Goal: Information Seeking & Learning: Learn about a topic

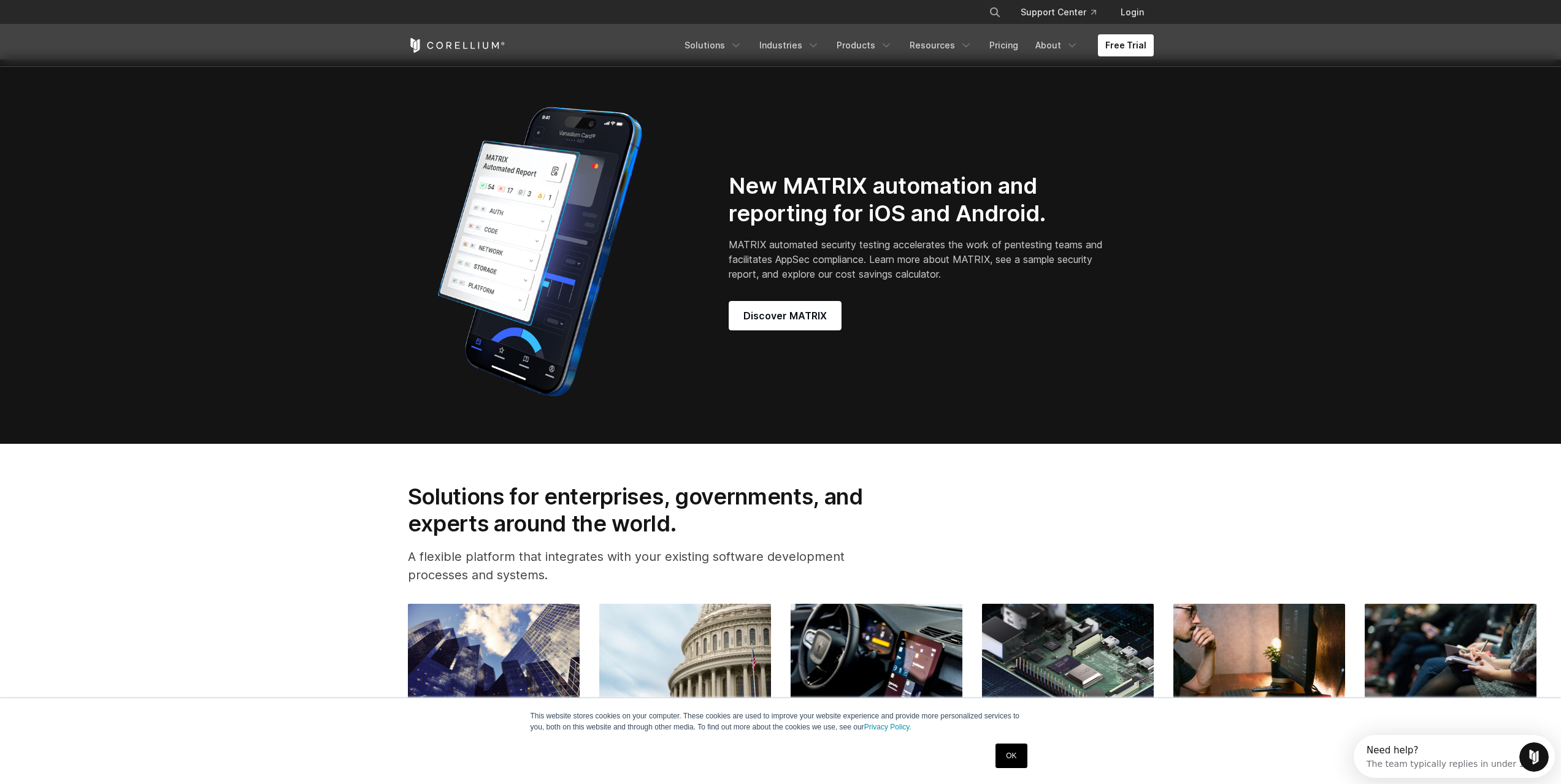
scroll to position [1287, 0]
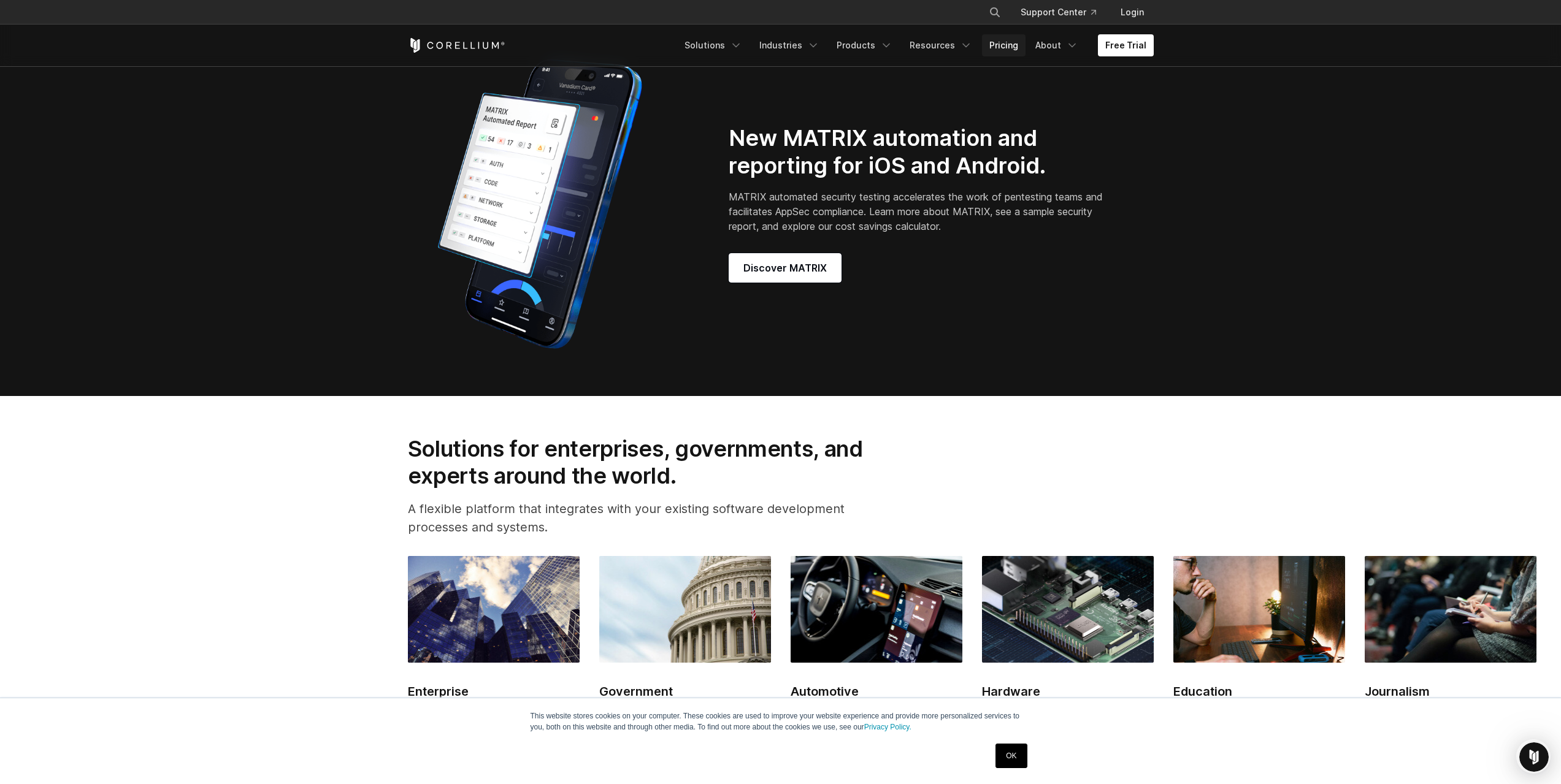
click at [1004, 52] on link "Pricing" at bounding box center [1004, 45] width 44 height 22
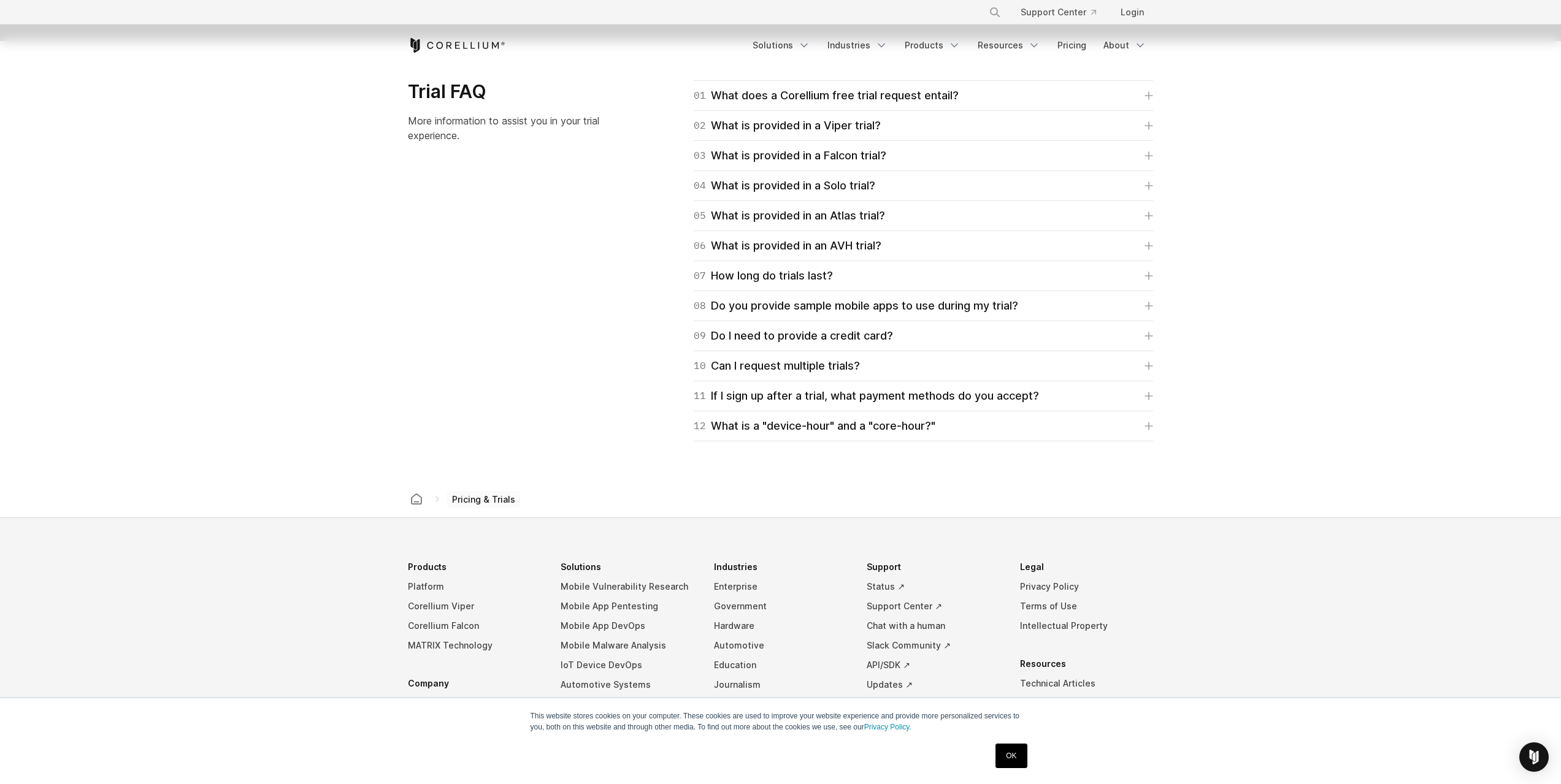
scroll to position [1839, 0]
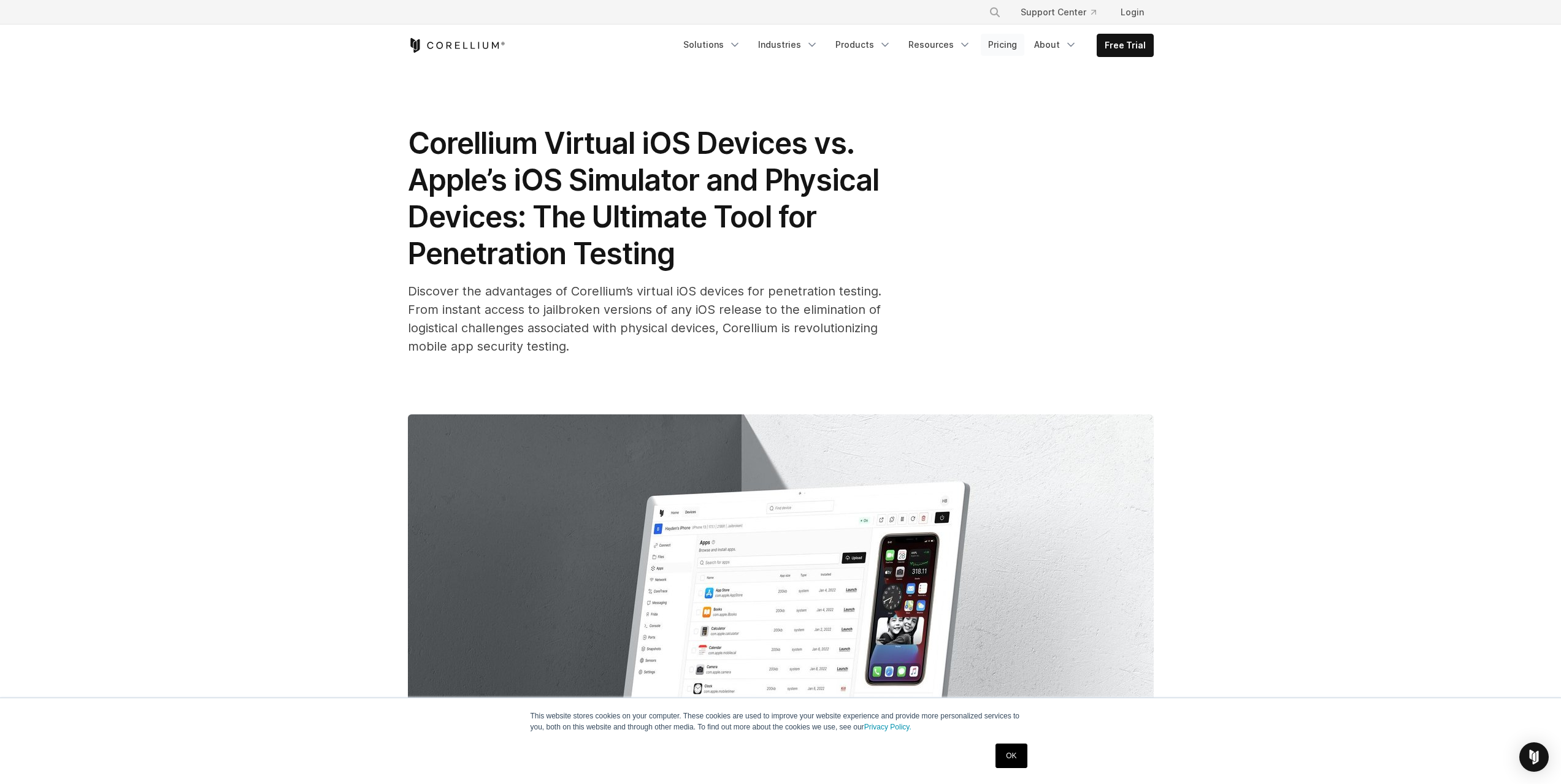
click at [999, 48] on link "Pricing" at bounding box center [1002, 45] width 44 height 22
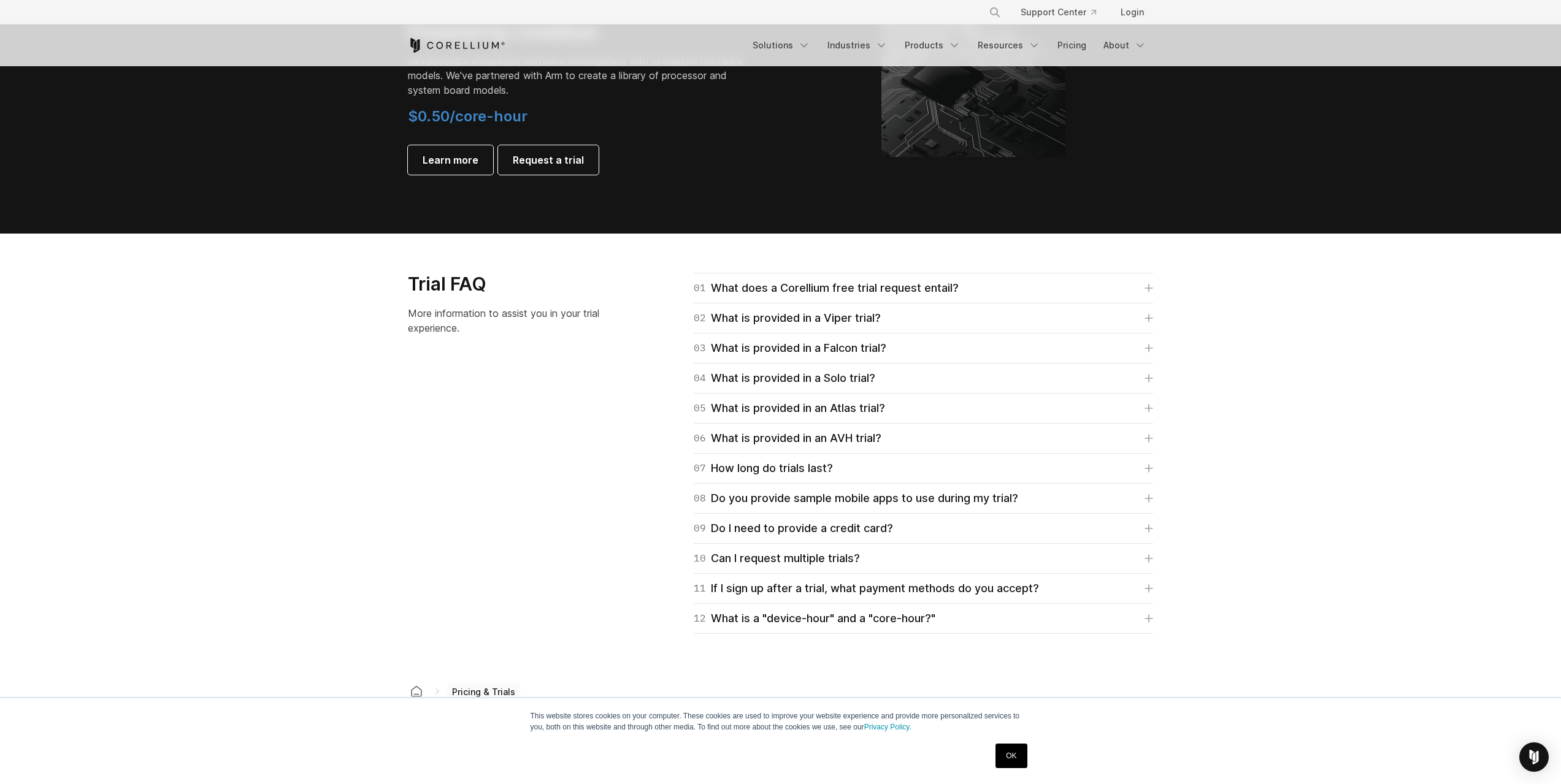
scroll to position [1594, 0]
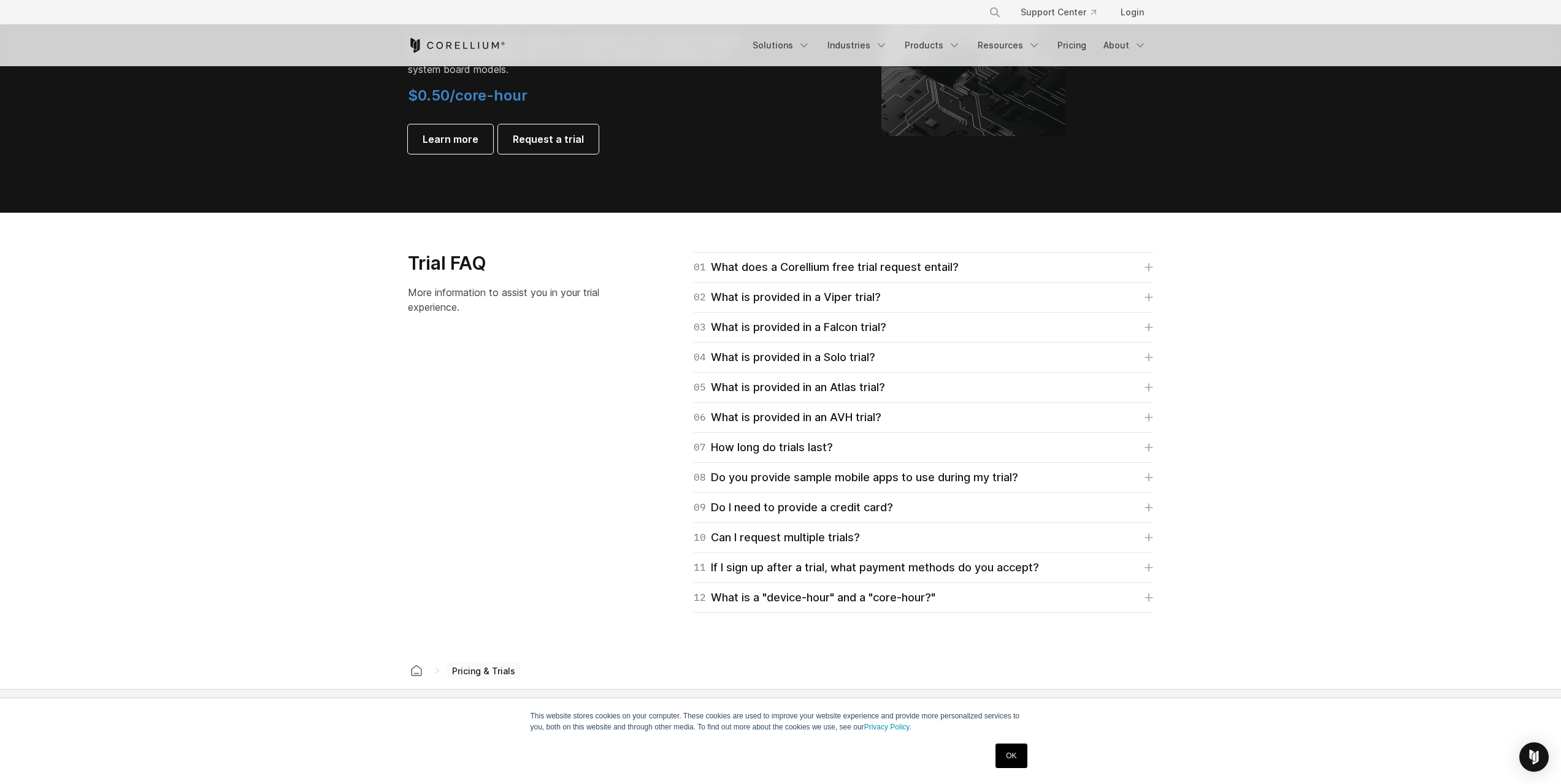
drag, startPoint x: 381, startPoint y: 390, endPoint x: 401, endPoint y: 373, distance: 26.2
click at [384, 385] on section "Trial FAQ More information to assist you in your trial experience. 01 What does…" at bounding box center [780, 432] width 1561 height 440
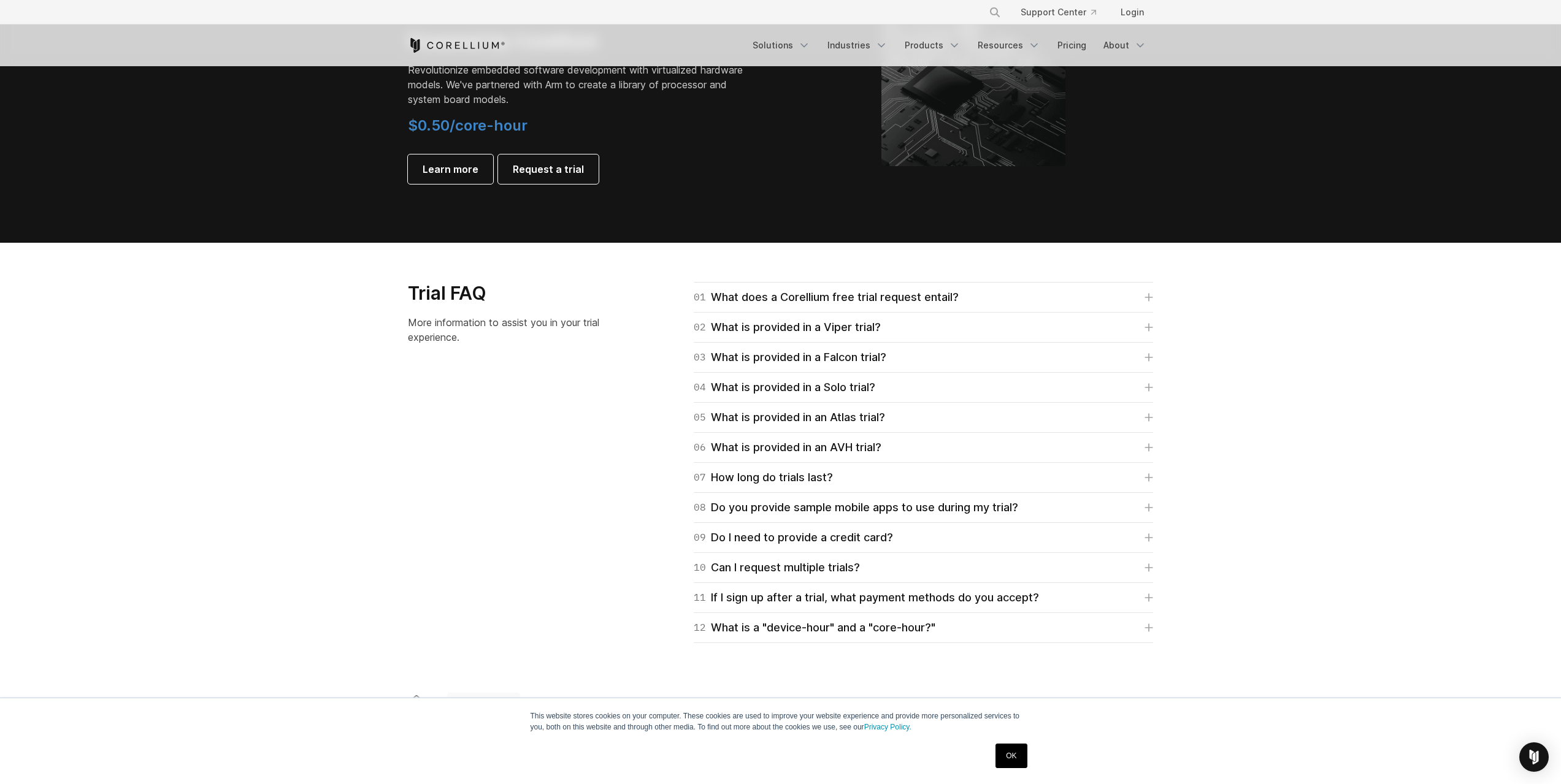
scroll to position [1532, 0]
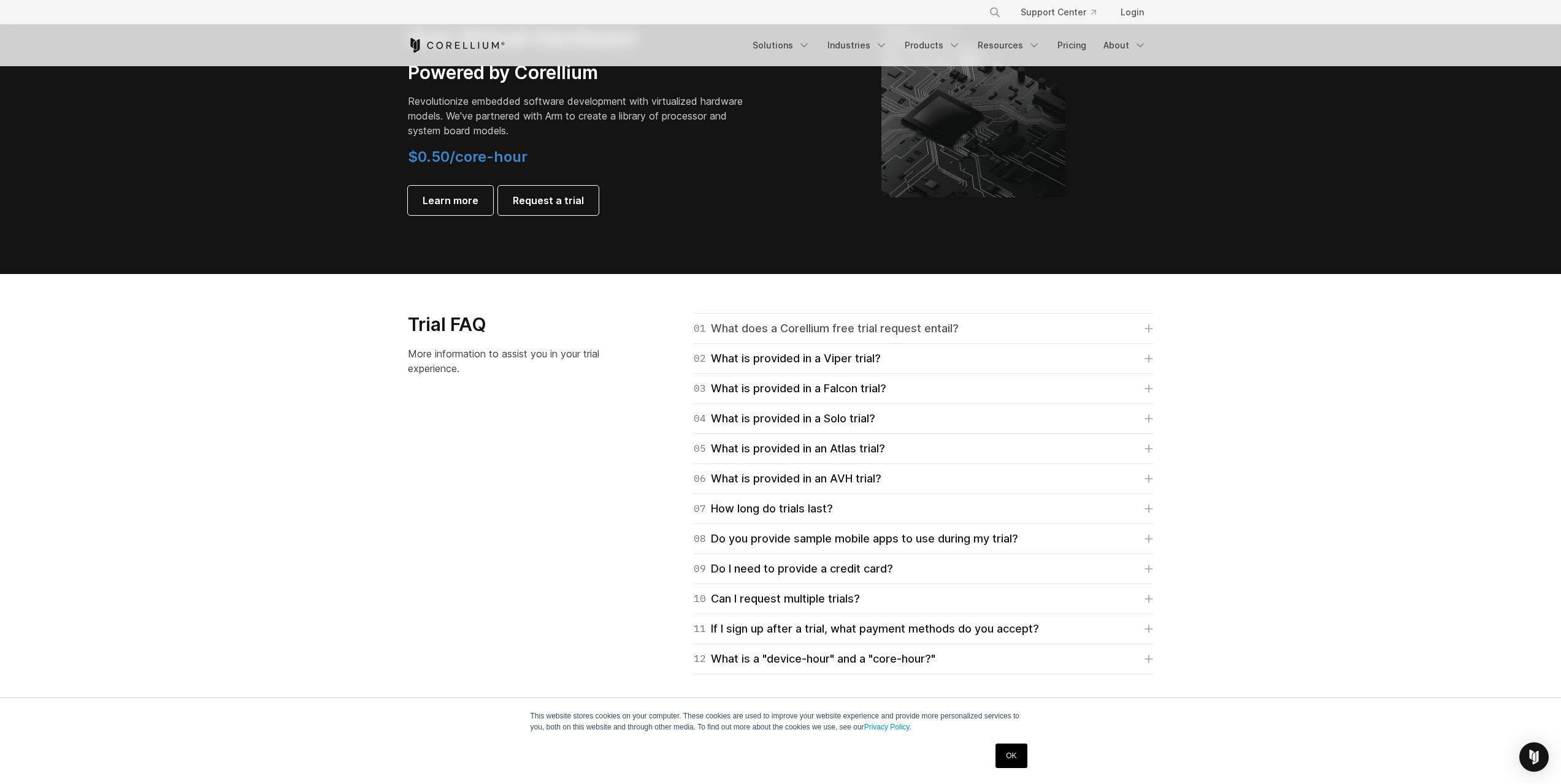
click at [863, 325] on div "01 What does a Corellium free trial request entail?" at bounding box center [825, 329] width 265 height 17
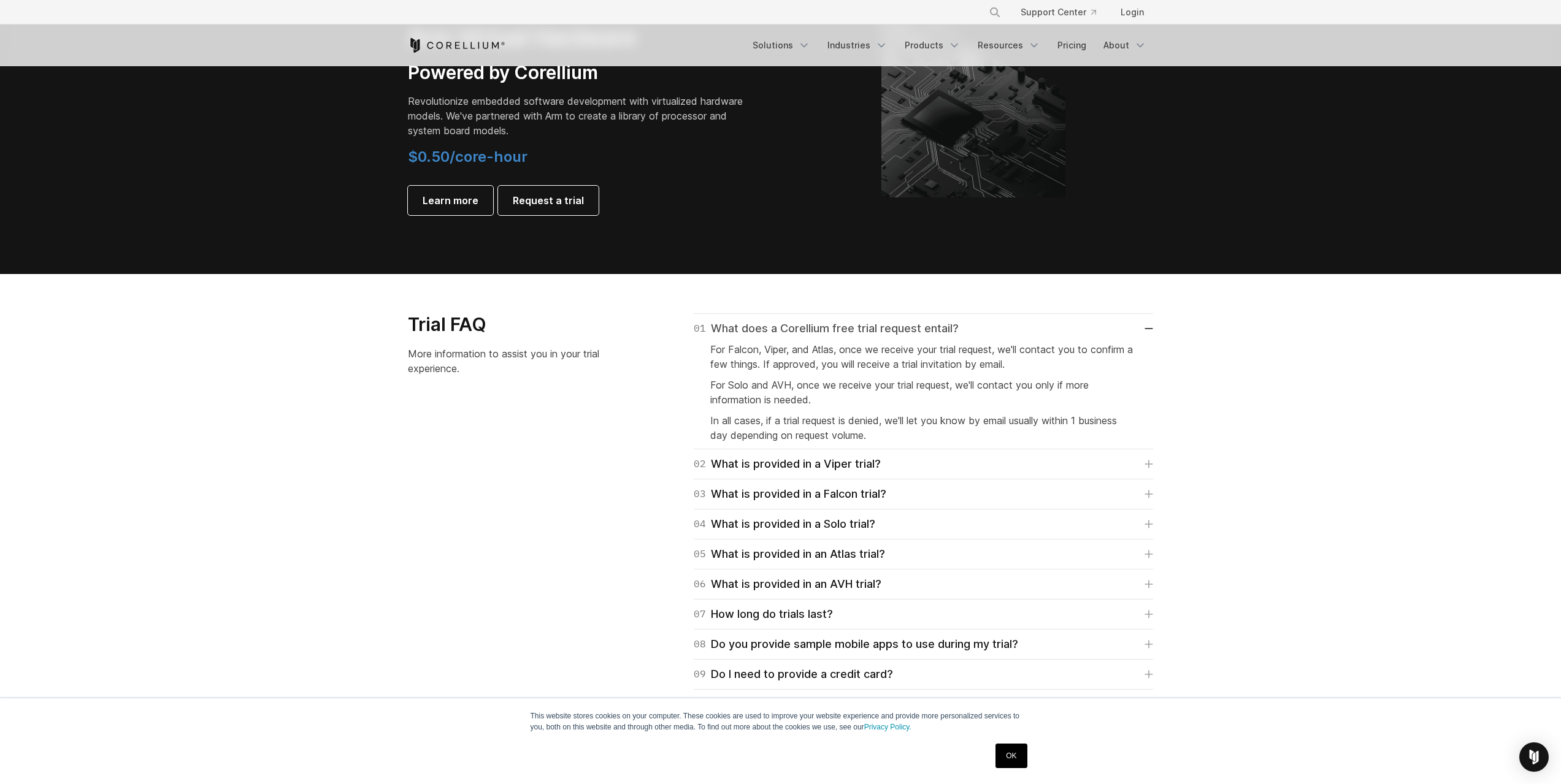
click at [863, 325] on div "01 What does a Corellium free trial request entail?" at bounding box center [825, 329] width 265 height 17
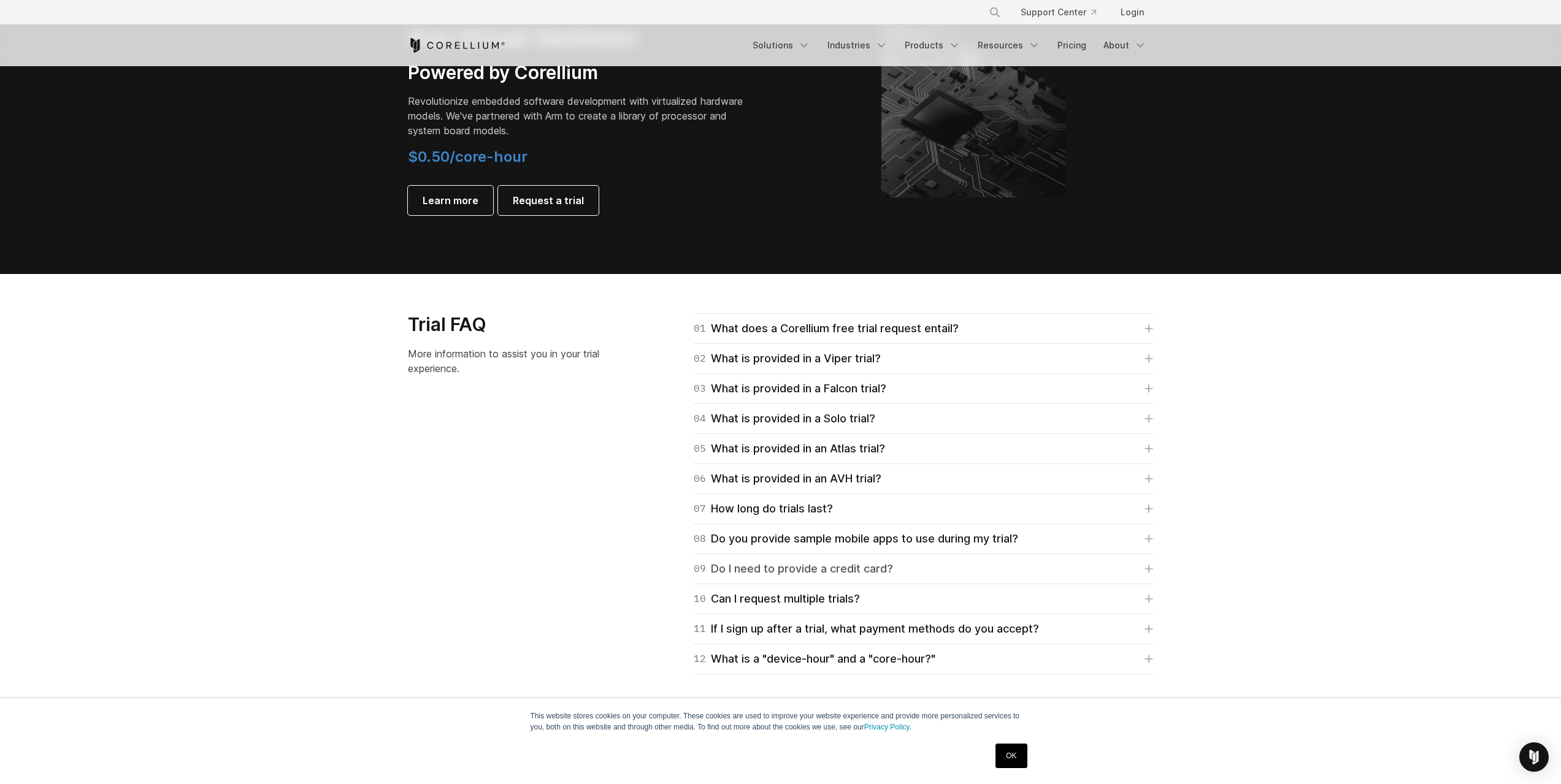
click at [902, 567] on link "09 Do I need to provide a credit card?" at bounding box center [923, 569] width 460 height 17
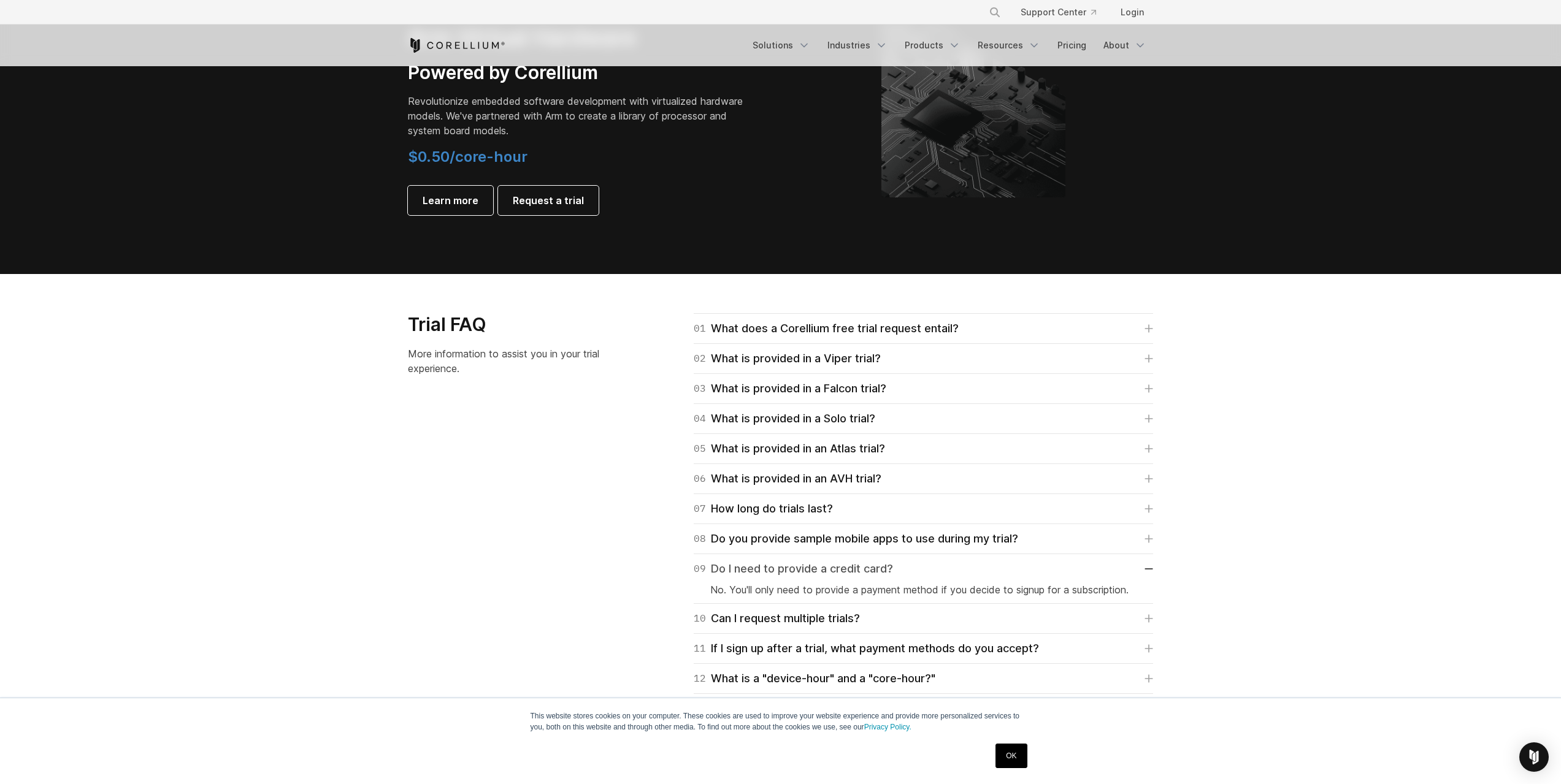
click at [902, 568] on link "09 Do I need to provide a credit card?" at bounding box center [923, 569] width 460 height 17
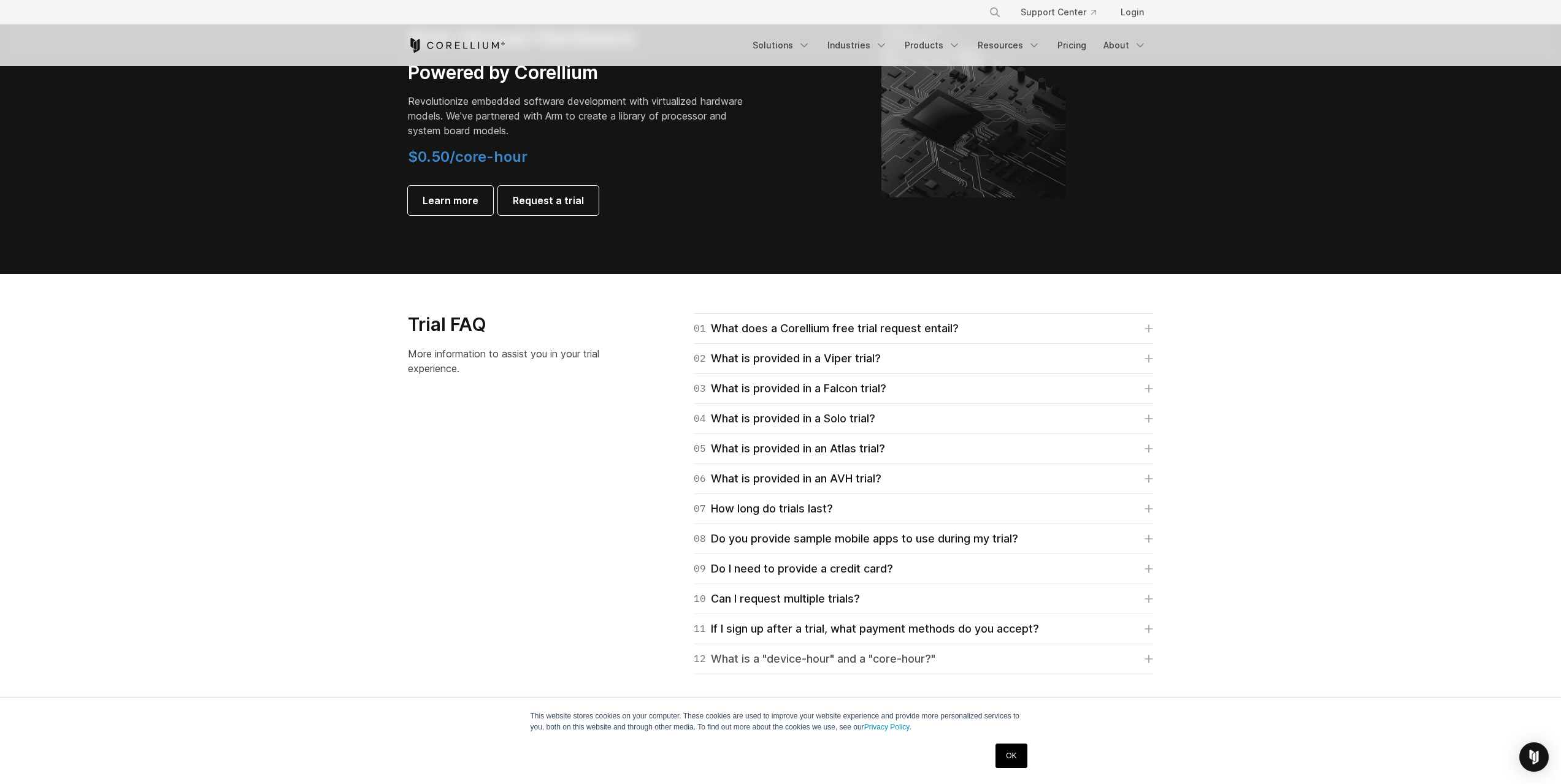
click at [872, 658] on div "12 What is a "device-hour" and a "core-hour?"" at bounding box center [813, 659] width 241 height 17
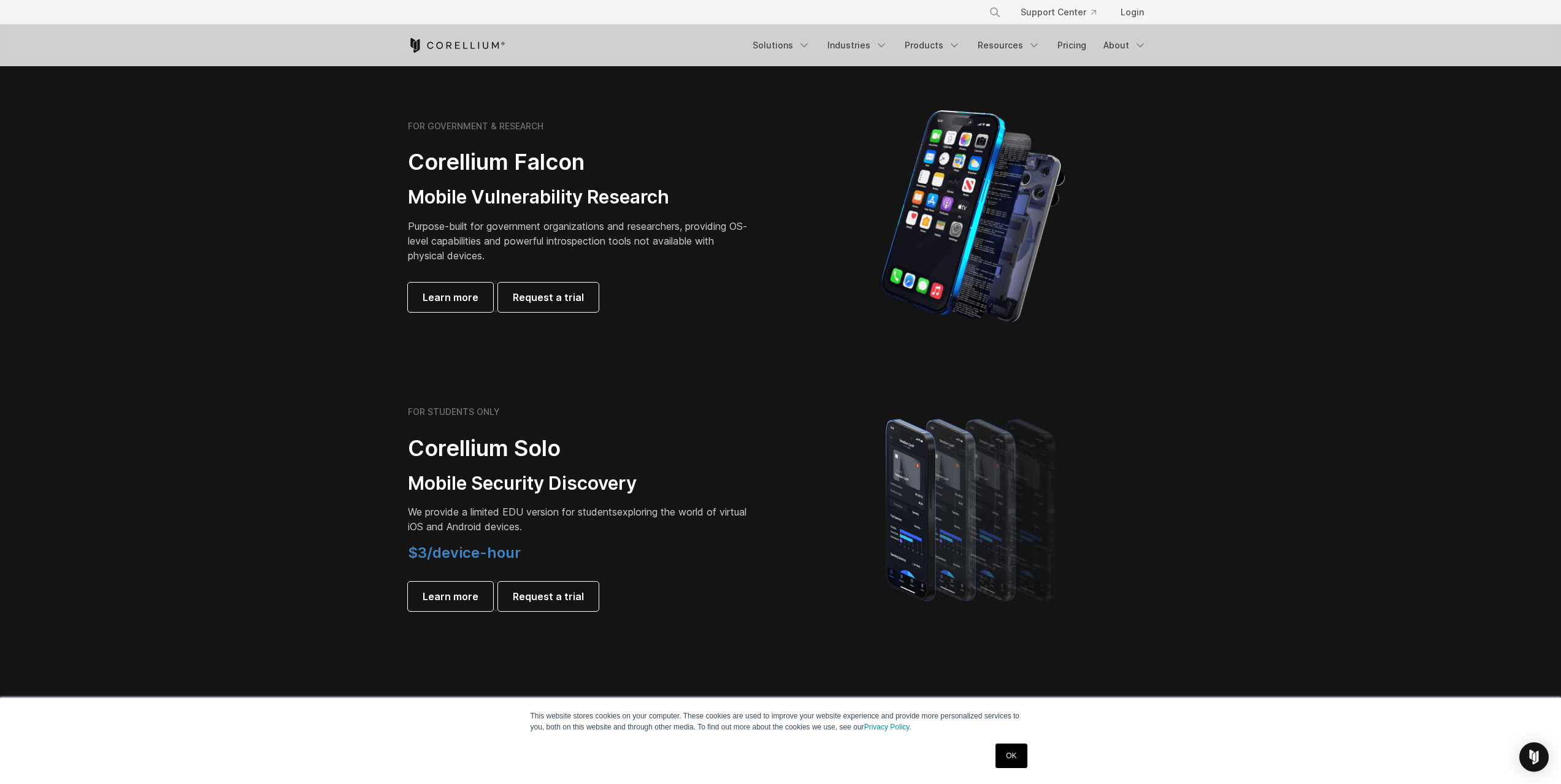
scroll to position [551, 0]
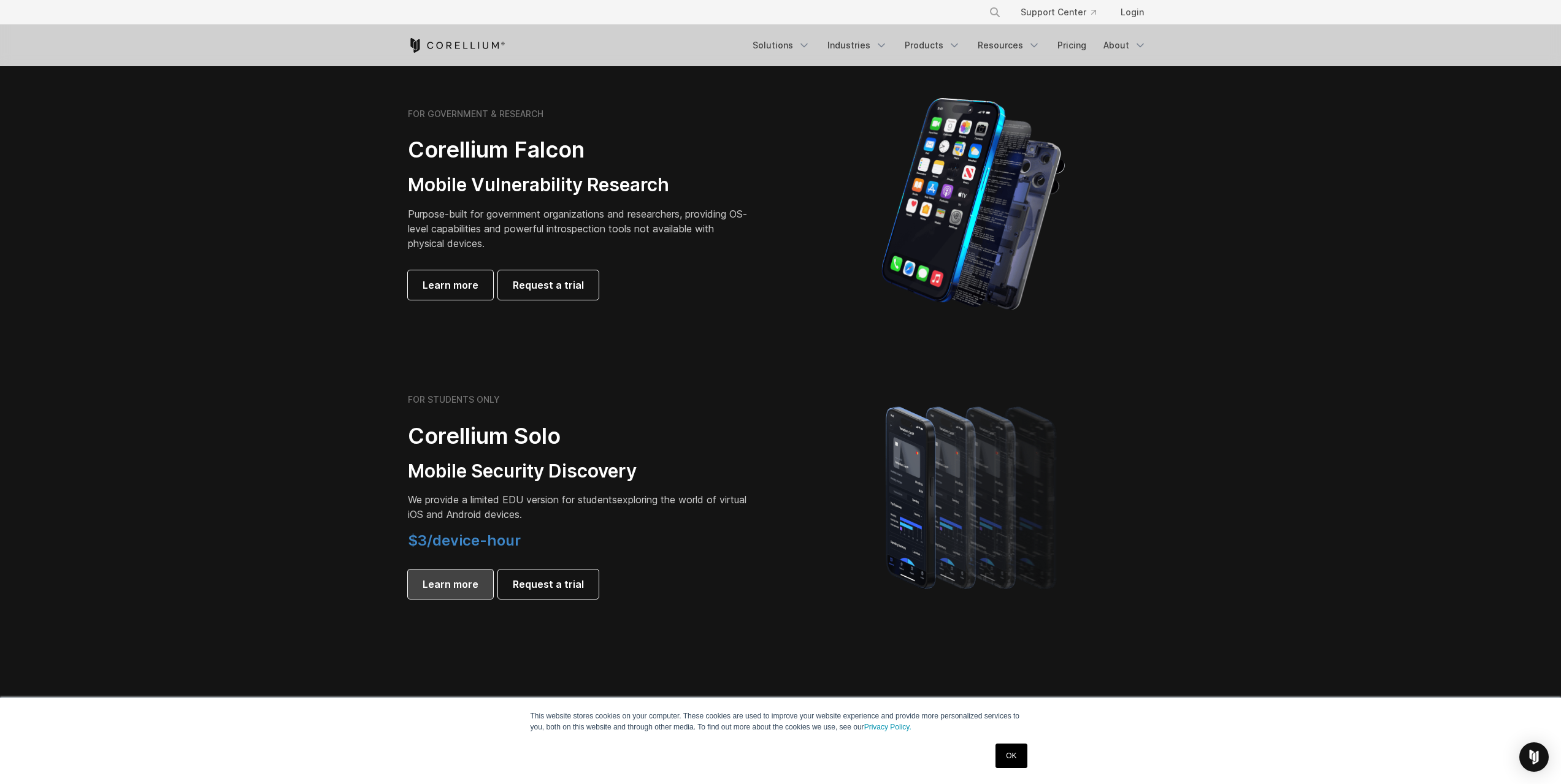
click at [470, 581] on span "Learn more" at bounding box center [451, 583] width 56 height 15
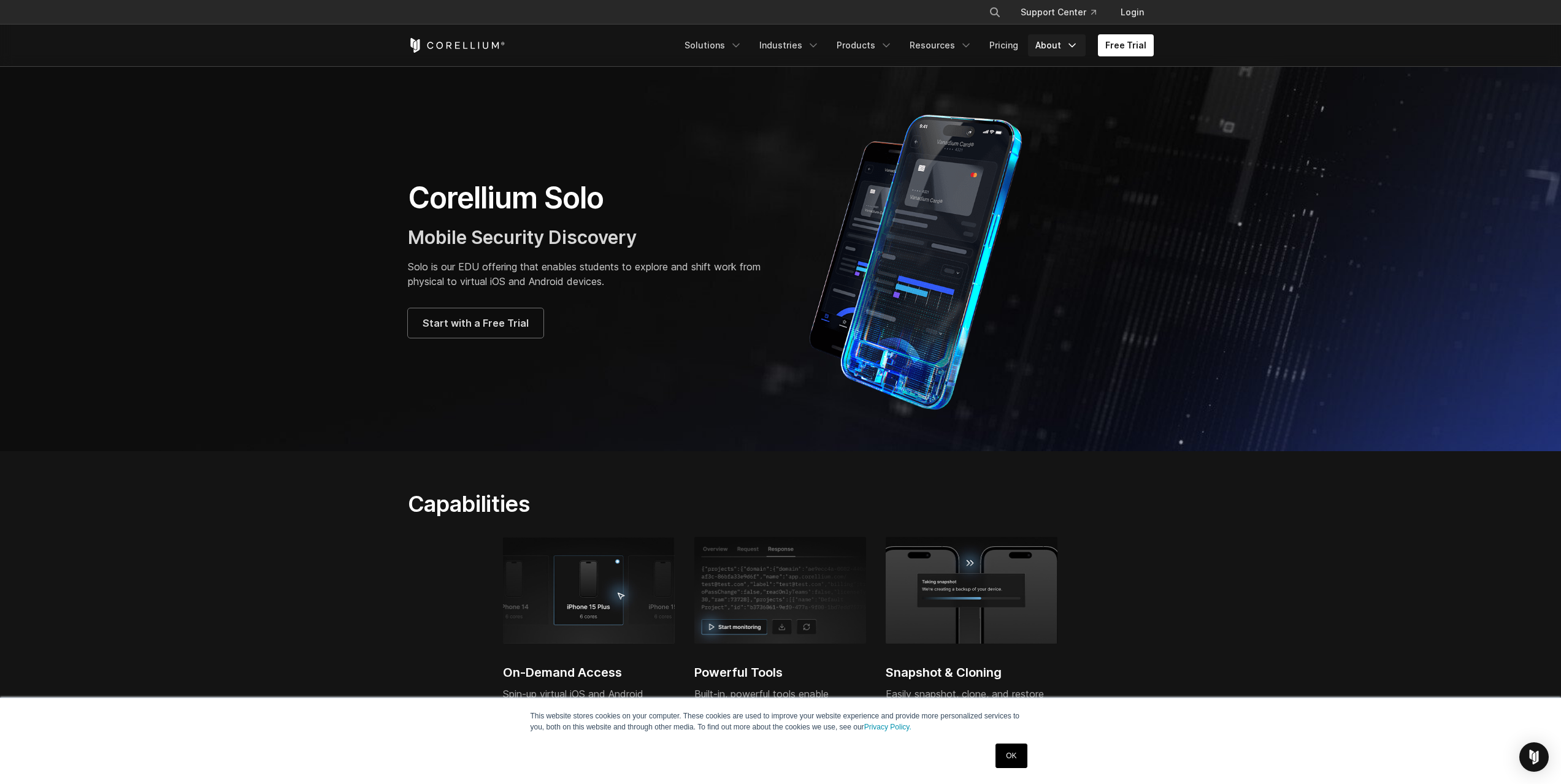
click at [1053, 48] on link "About" at bounding box center [1056, 45] width 57 height 22
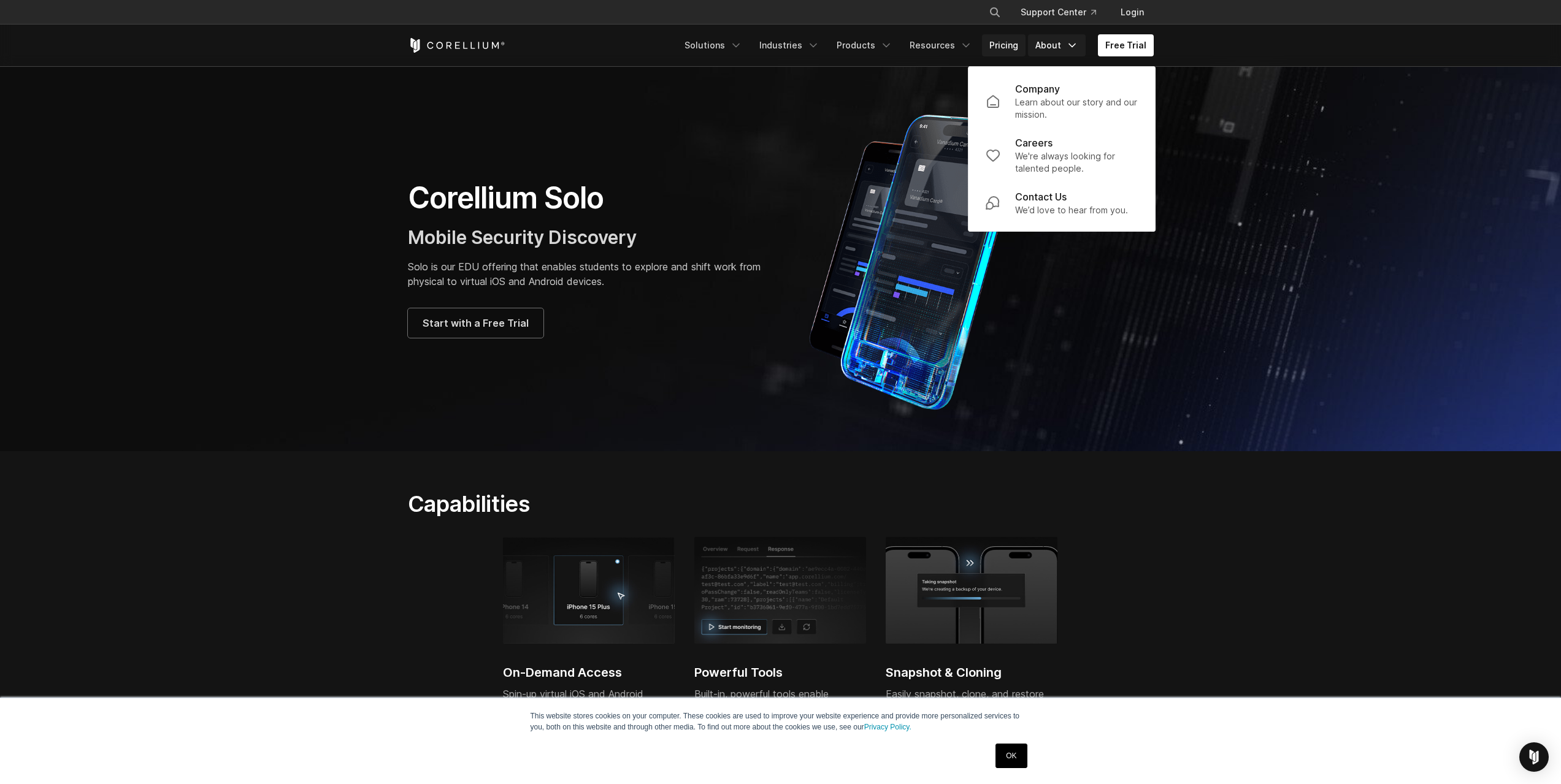
click at [1016, 39] on link "Pricing" at bounding box center [1004, 45] width 44 height 22
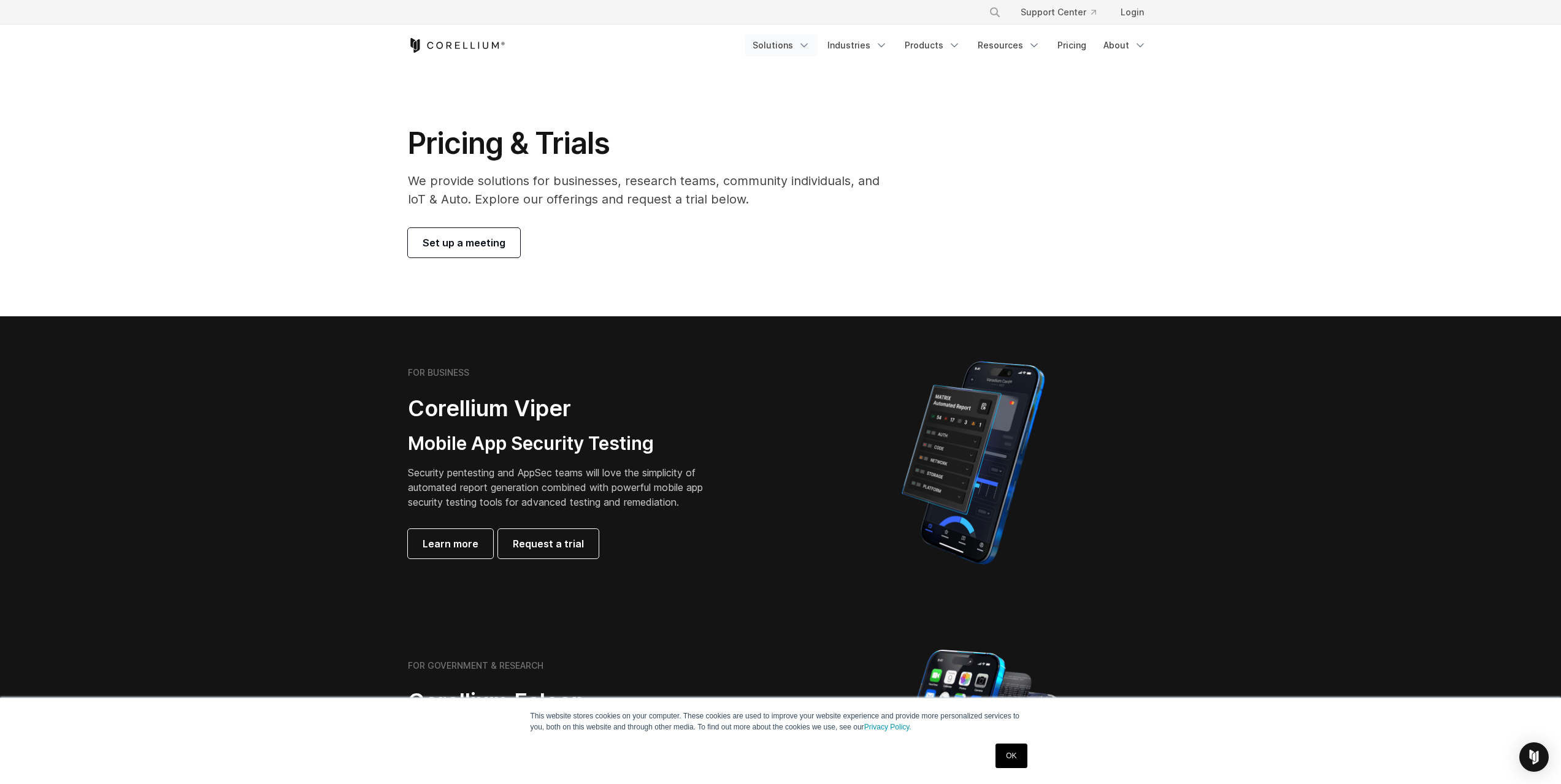
click at [777, 45] on link "Solutions" at bounding box center [781, 45] width 73 height 22
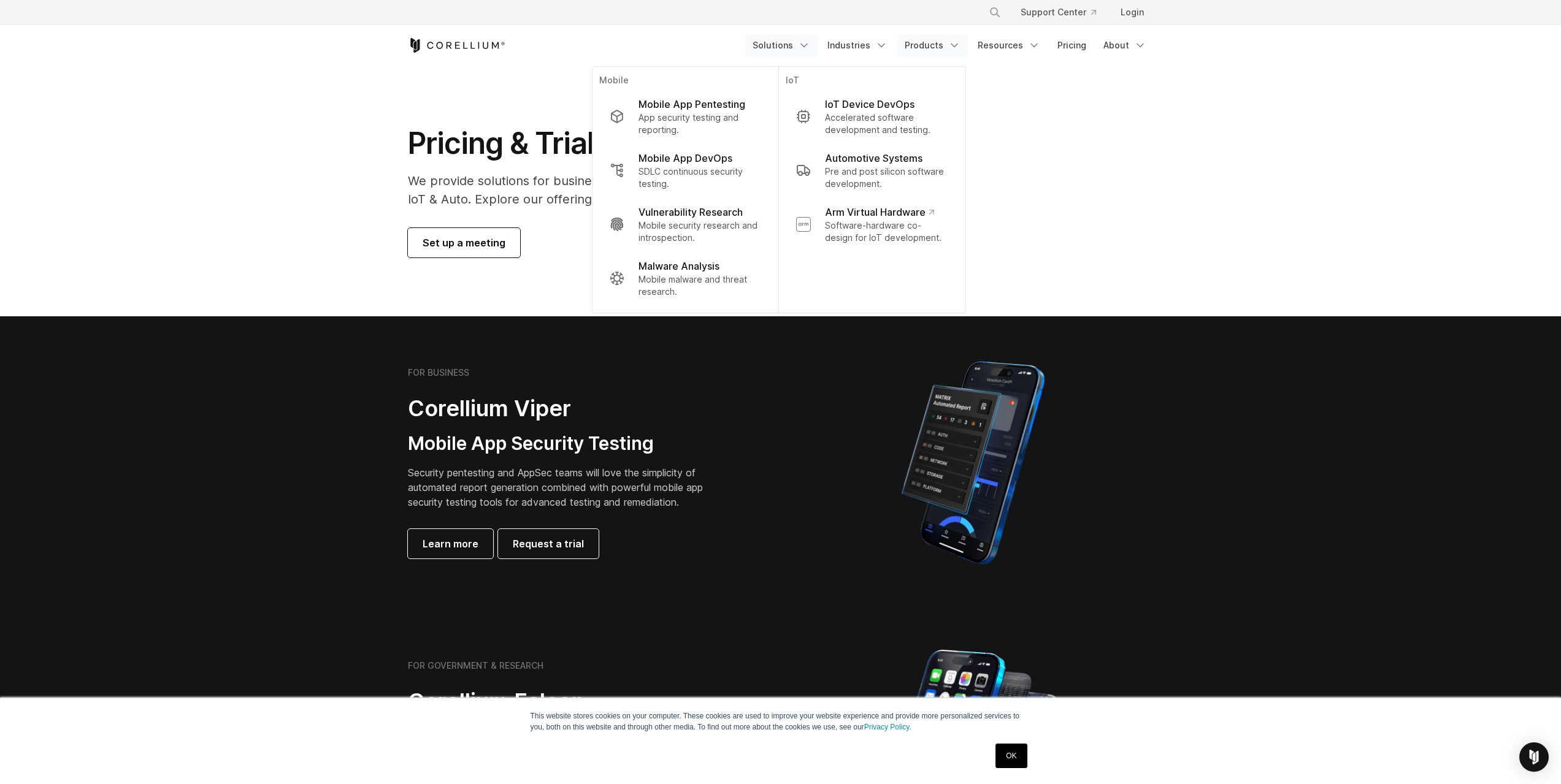
click at [928, 43] on link "Products" at bounding box center [932, 45] width 71 height 22
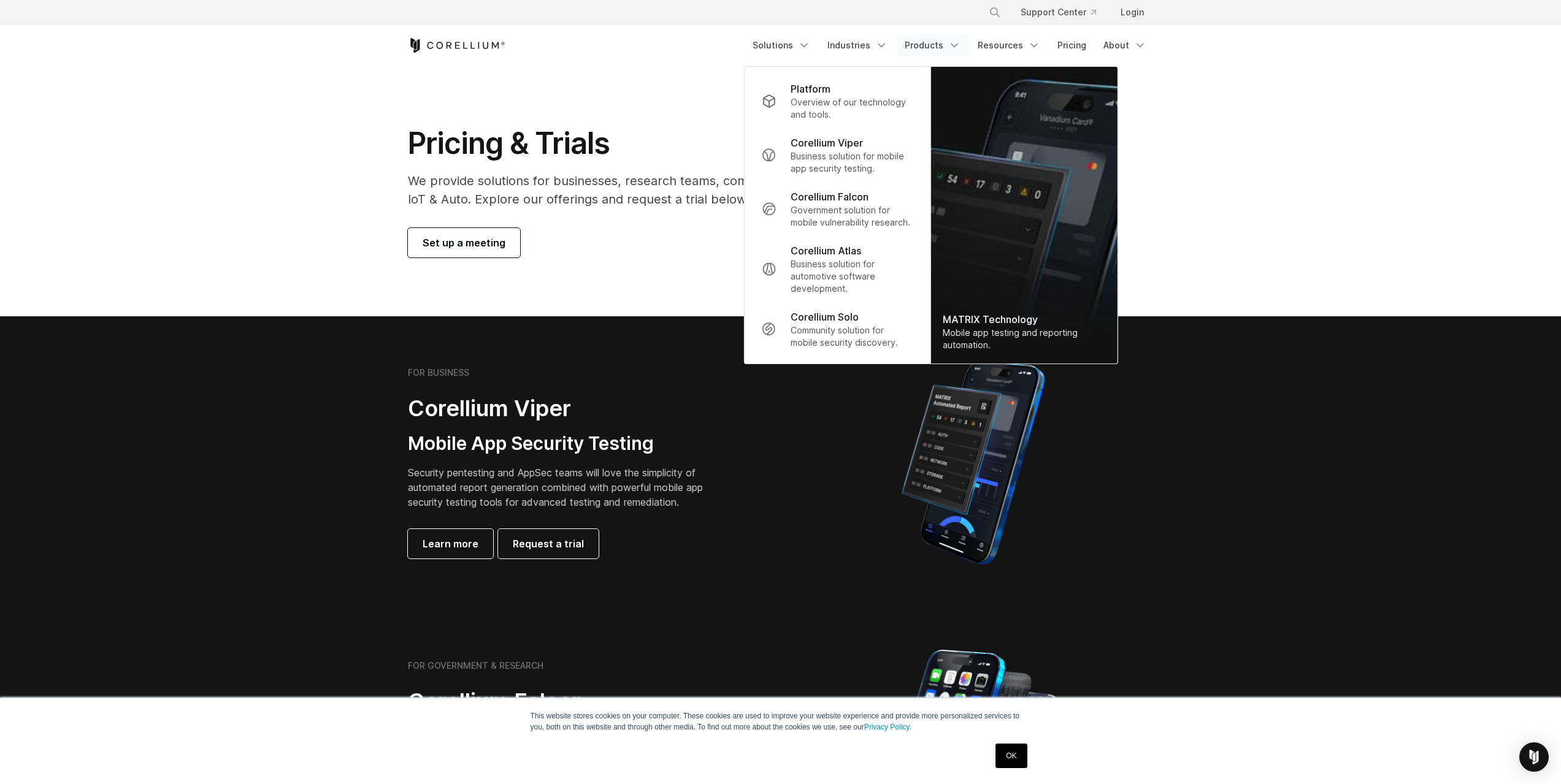
click at [927, 43] on link "Products" at bounding box center [932, 45] width 71 height 22
